Goal: Transaction & Acquisition: Obtain resource

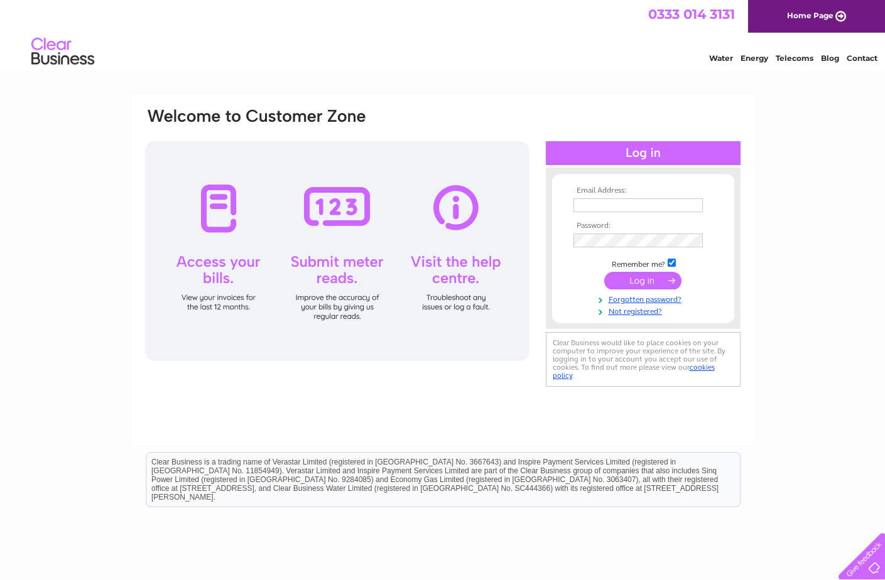
type input "[PERSON_NAME][EMAIL_ADDRESS][DOMAIN_NAME]"
click at [655, 280] on input "submit" at bounding box center [642, 281] width 77 height 18
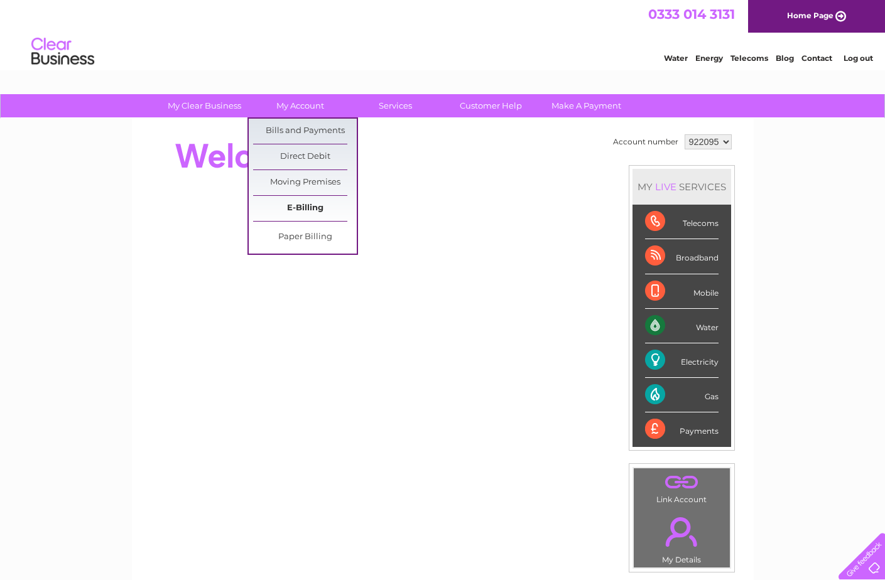
click at [313, 205] on link "E-Billing" at bounding box center [305, 208] width 104 height 25
click at [296, 126] on link "Bills and Payments" at bounding box center [305, 131] width 104 height 25
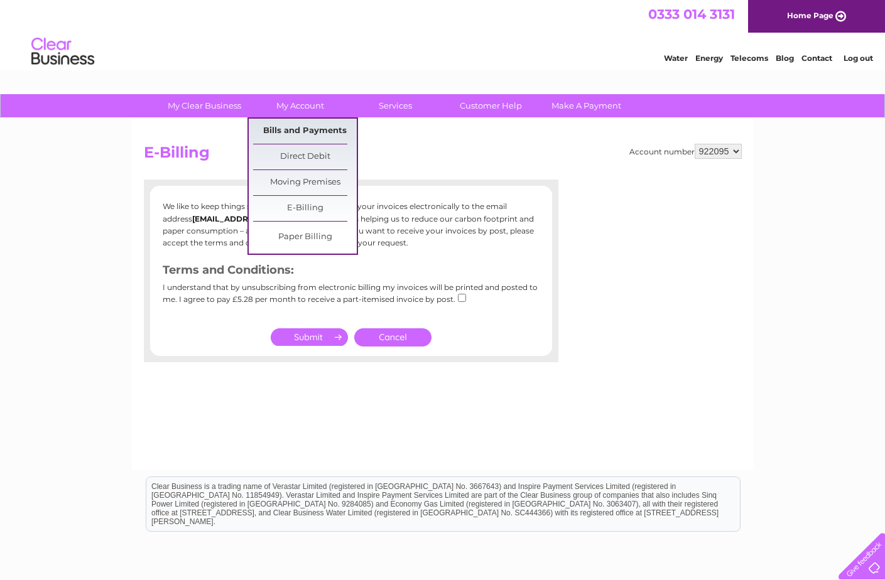
click at [291, 126] on link "Bills and Payments" at bounding box center [305, 131] width 104 height 25
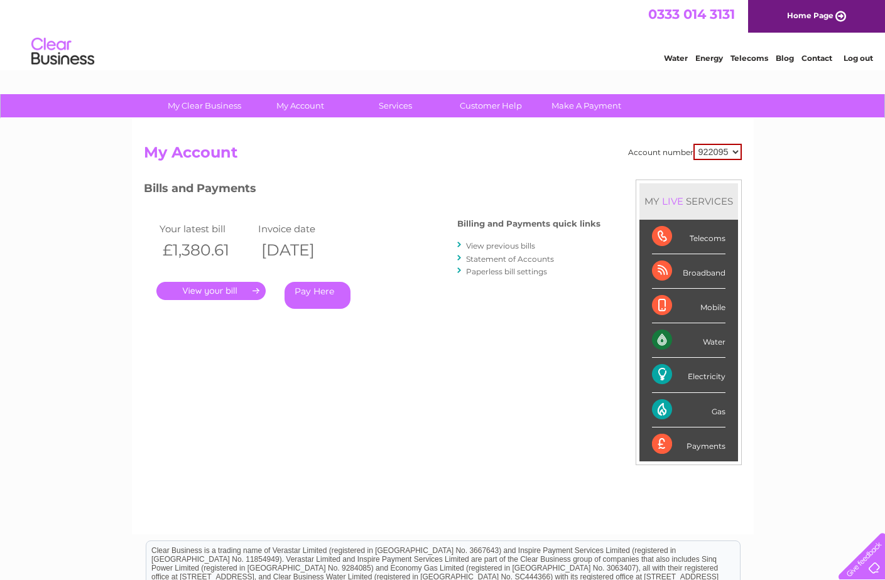
click at [493, 242] on link "View previous bills" at bounding box center [500, 245] width 69 height 9
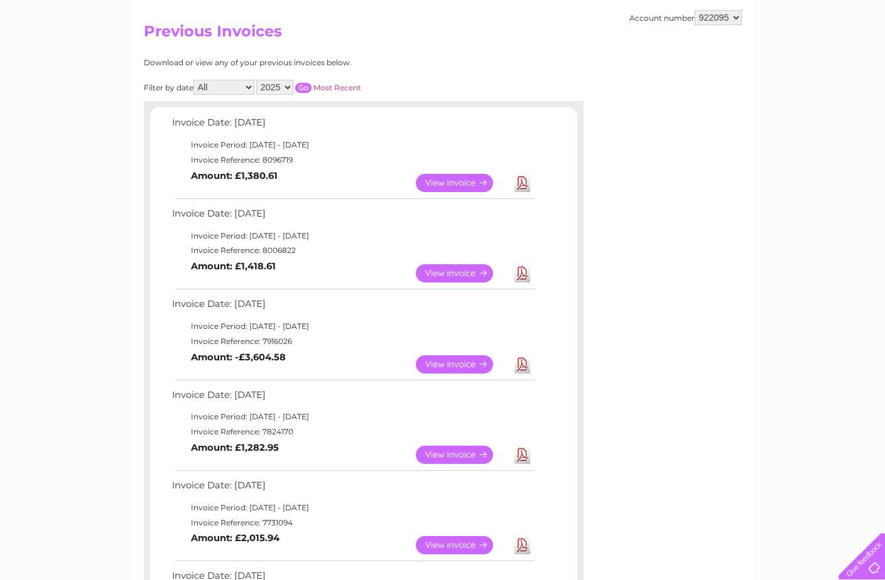
scroll to position [126, 0]
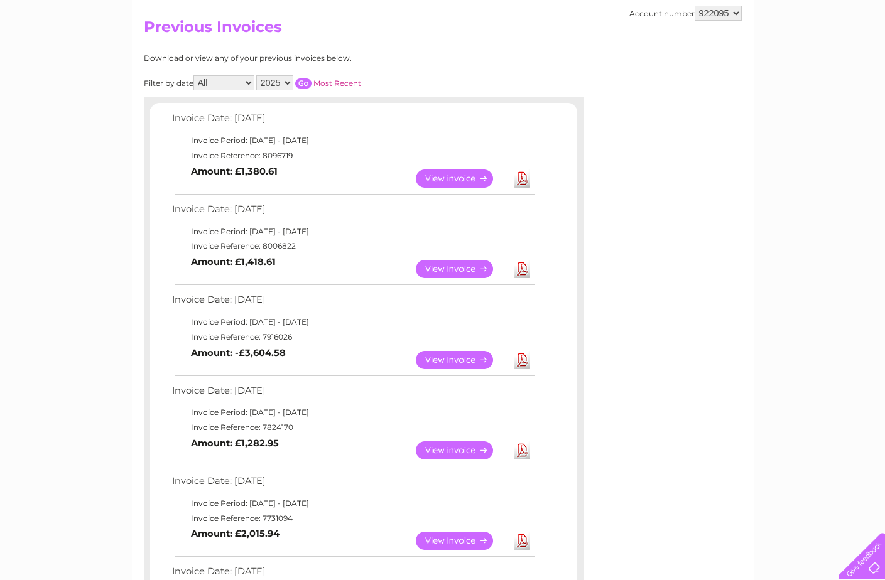
click at [518, 447] on link "Download" at bounding box center [523, 451] width 16 height 18
click at [523, 364] on link "Download" at bounding box center [523, 360] width 16 height 18
click at [527, 269] on link "Download" at bounding box center [523, 269] width 16 height 18
click at [469, 359] on link "View" at bounding box center [462, 360] width 92 height 18
